Goal: Navigation & Orientation: Go to known website

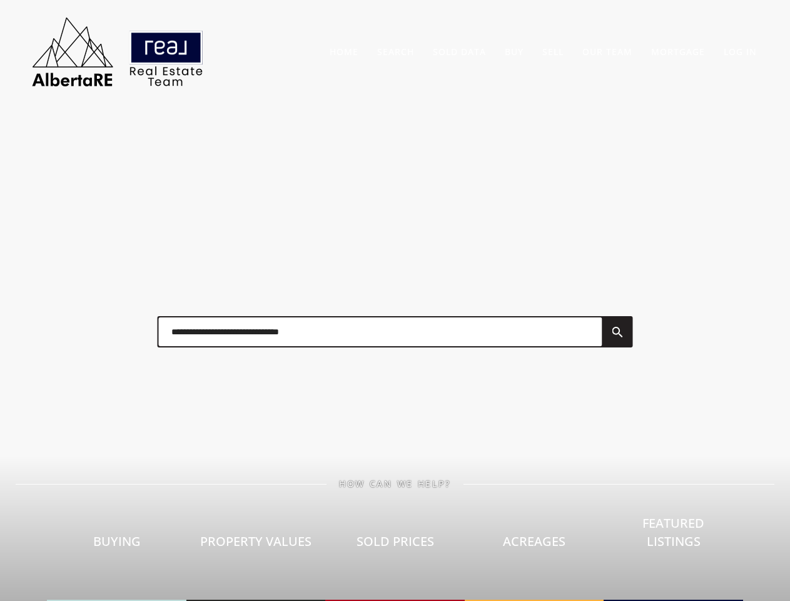
click at [395, 300] on div at bounding box center [395, 331] width 500 height 63
click at [395, 51] on link "Search" at bounding box center [395, 52] width 37 height 12
click at [514, 51] on link "Buy" at bounding box center [514, 52] width 19 height 12
click at [553, 51] on link "Sell" at bounding box center [552, 52] width 21 height 12
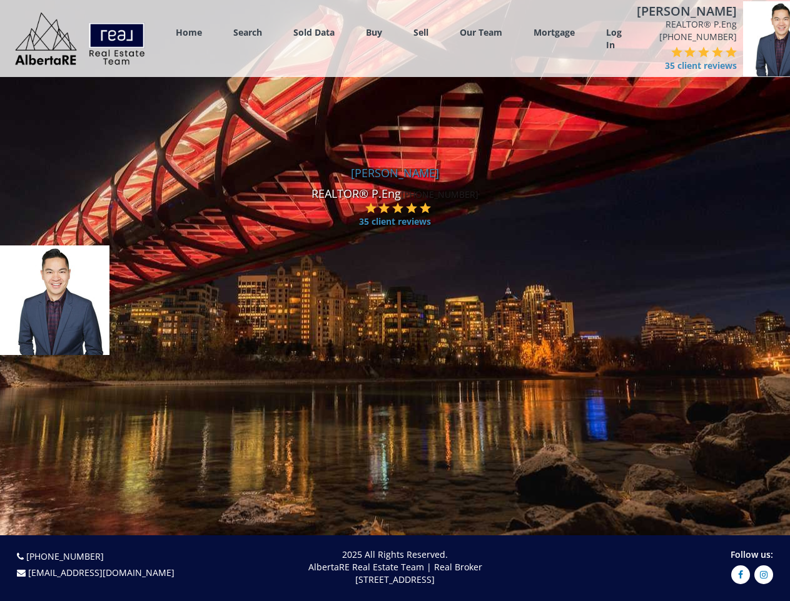
click at [248, 32] on link "Search" at bounding box center [247, 32] width 29 height 12
click at [374, 32] on link "Buy" at bounding box center [374, 32] width 16 height 12
click at [421, 32] on link "Sell" at bounding box center [421, 32] width 15 height 12
click at [481, 32] on link "Our Team" at bounding box center [481, 32] width 43 height 12
click at [614, 39] on link "Log In" at bounding box center [614, 38] width 16 height 25
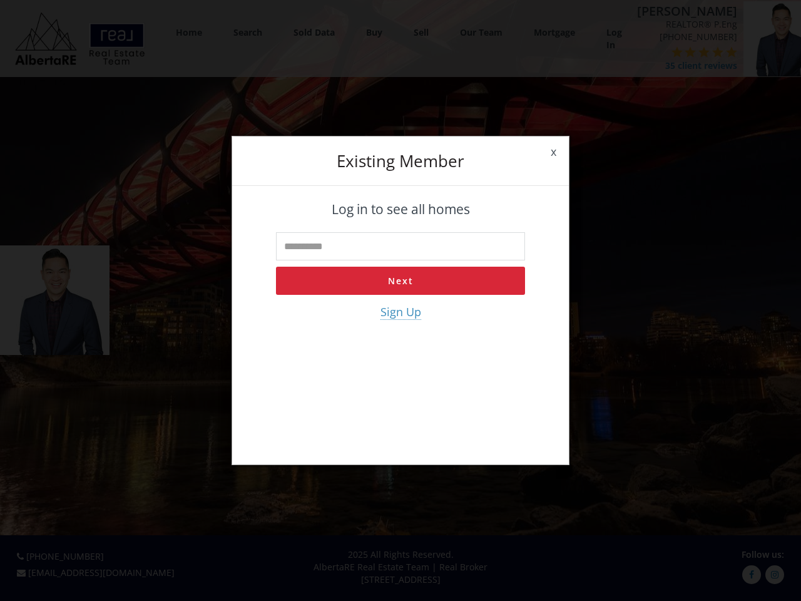
click at [673, 59] on div "x Existing member Log in to see all homes Next Sign Up" at bounding box center [400, 300] width 801 height 601
click at [649, 52] on div "x Existing member Log in to see all homes Next Sign Up" at bounding box center [400, 300] width 801 height 601
click at [662, 52] on div "x Existing member Log in to see all homes Next Sign Up" at bounding box center [400, 300] width 801 height 601
click at [676, 52] on div "x Existing member Log in to see all homes Next Sign Up" at bounding box center [400, 300] width 801 height 601
click at [689, 52] on div "x Existing member Log in to see all homes Next Sign Up" at bounding box center [400, 300] width 801 height 601
